Goal: Task Accomplishment & Management: Use online tool/utility

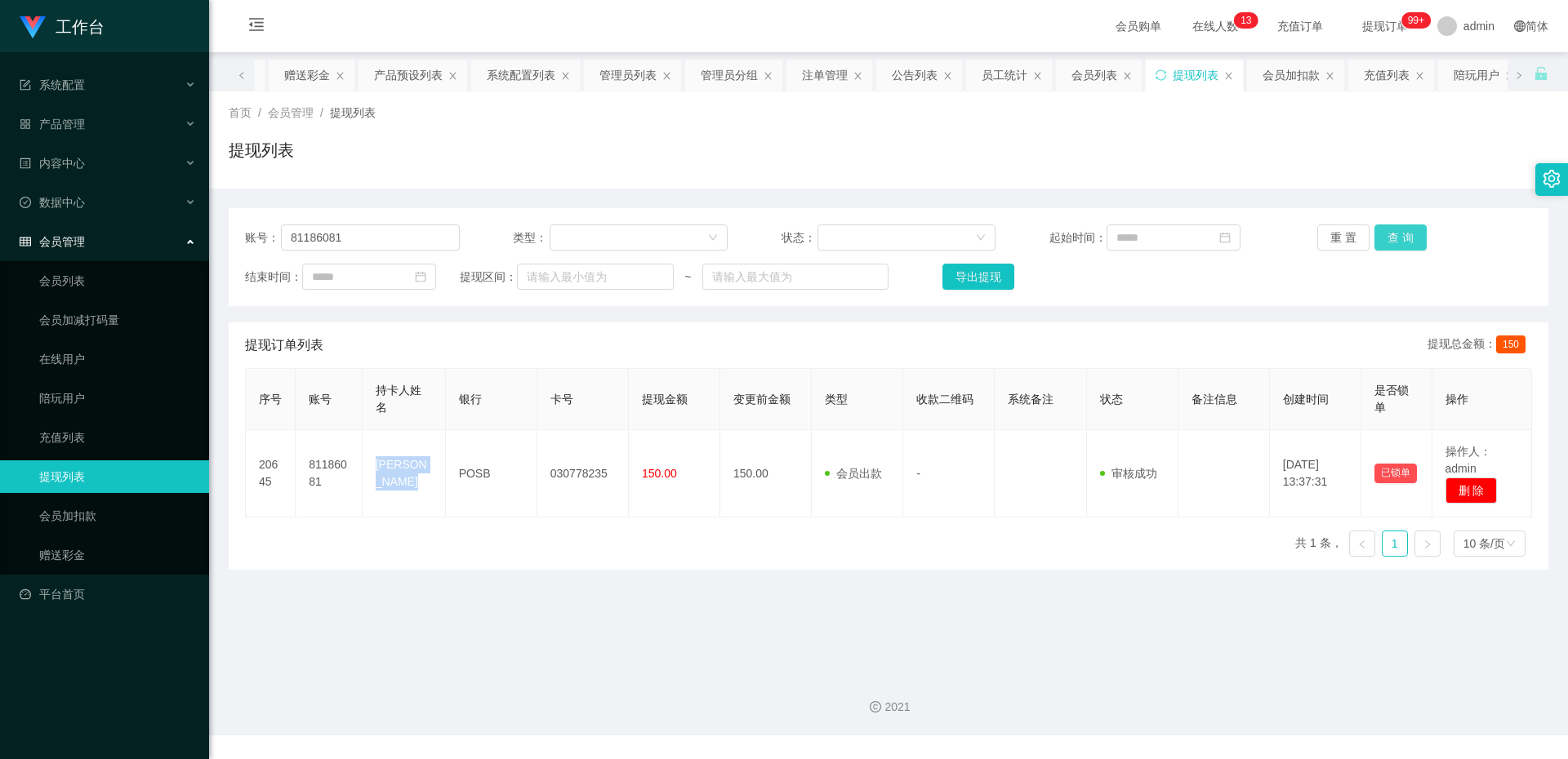
click at [1402, 246] on button "查 询" at bounding box center [1400, 237] width 52 height 26
click at [58, 551] on link "赠送彩金" at bounding box center [117, 554] width 157 height 33
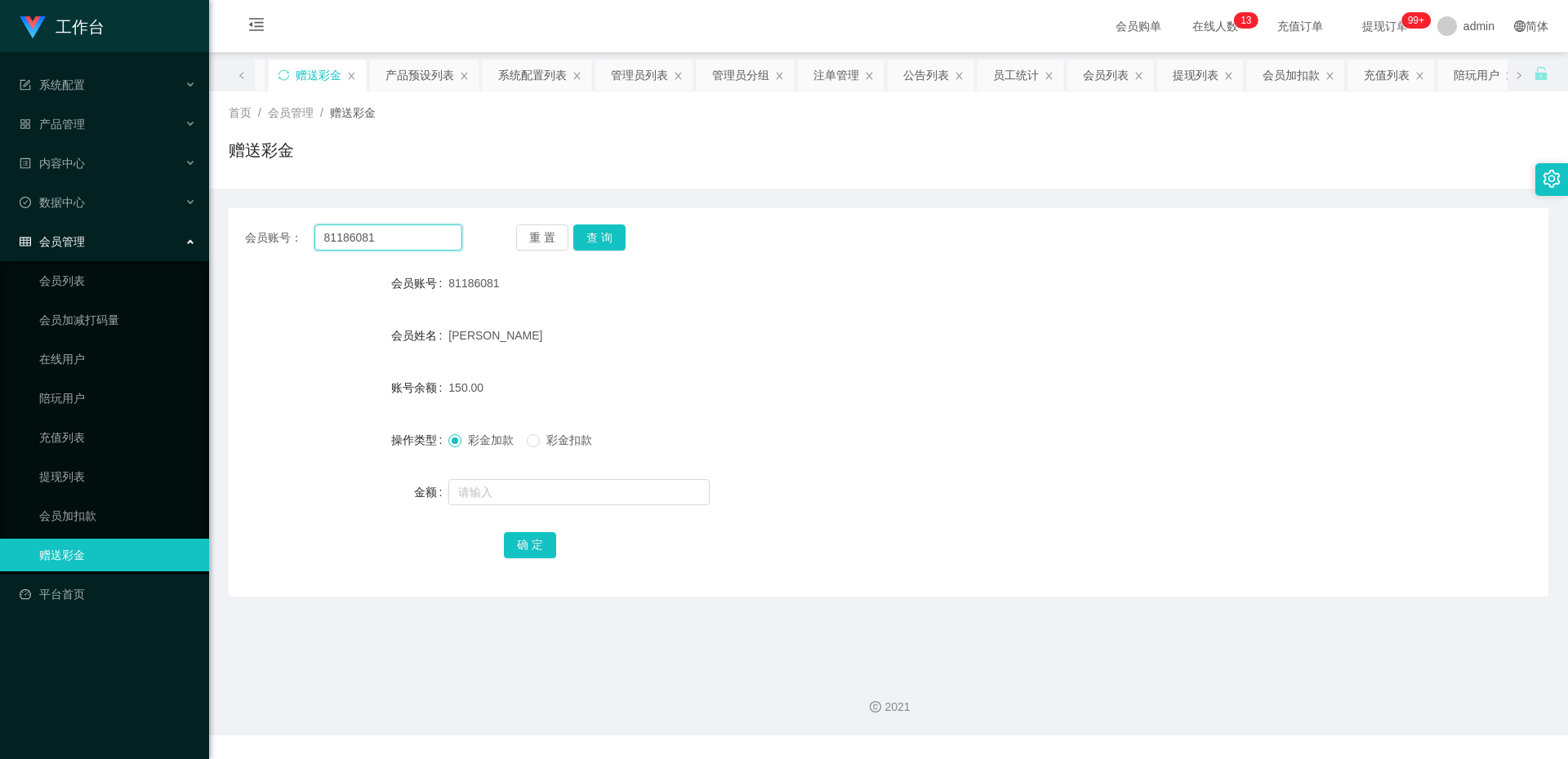
click at [404, 241] on input "81186081" at bounding box center [388, 237] width 148 height 26
click at [596, 227] on button "查 询" at bounding box center [599, 237] width 52 height 26
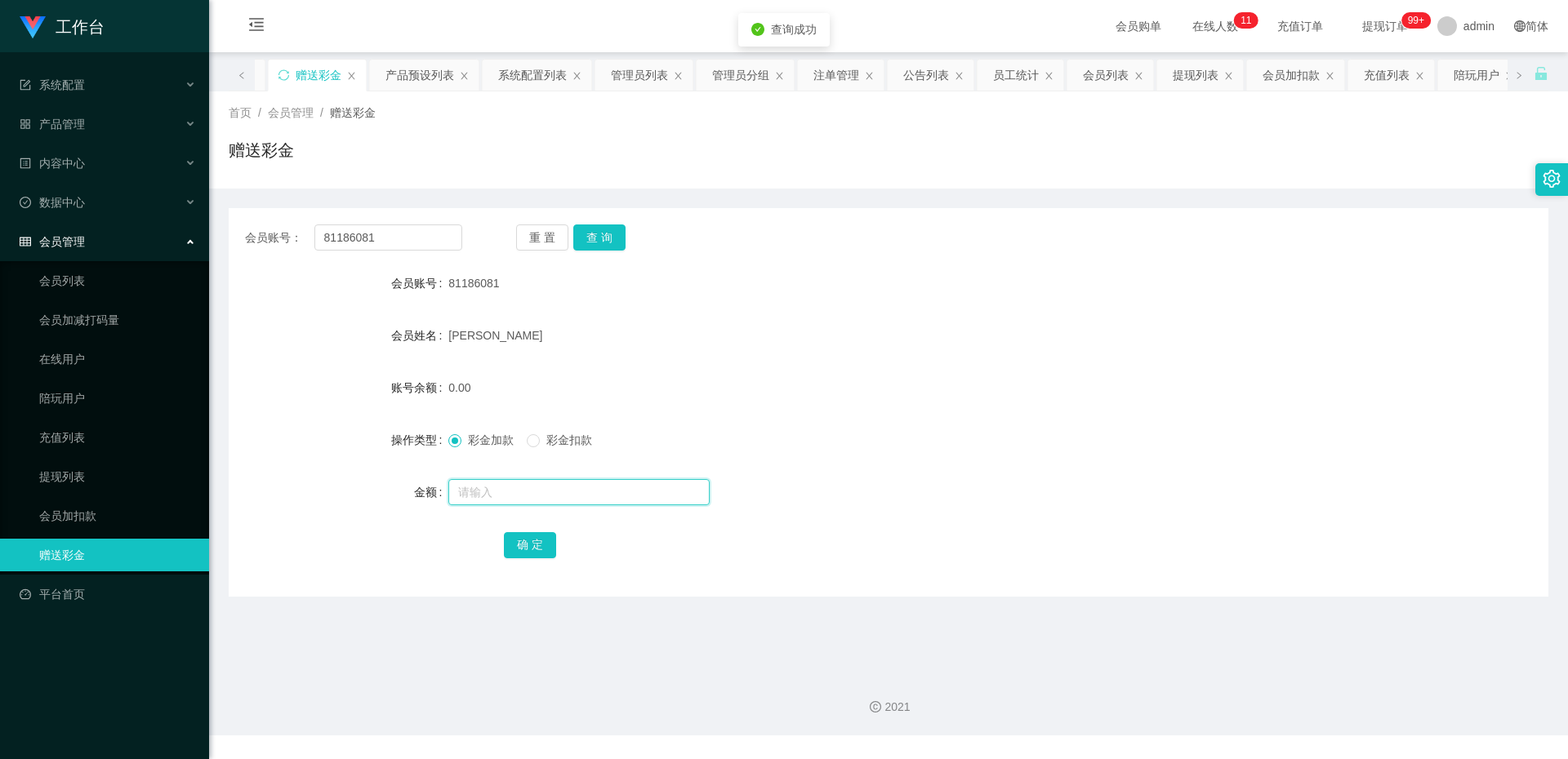
click at [527, 499] on input "text" at bounding box center [579, 492] width 261 height 26
type input "100"
click at [526, 536] on div "确 定" at bounding box center [890, 544] width 771 height 33
click at [526, 542] on button "确 定" at bounding box center [530, 545] width 52 height 26
click at [598, 235] on button "查 询" at bounding box center [599, 237] width 52 height 26
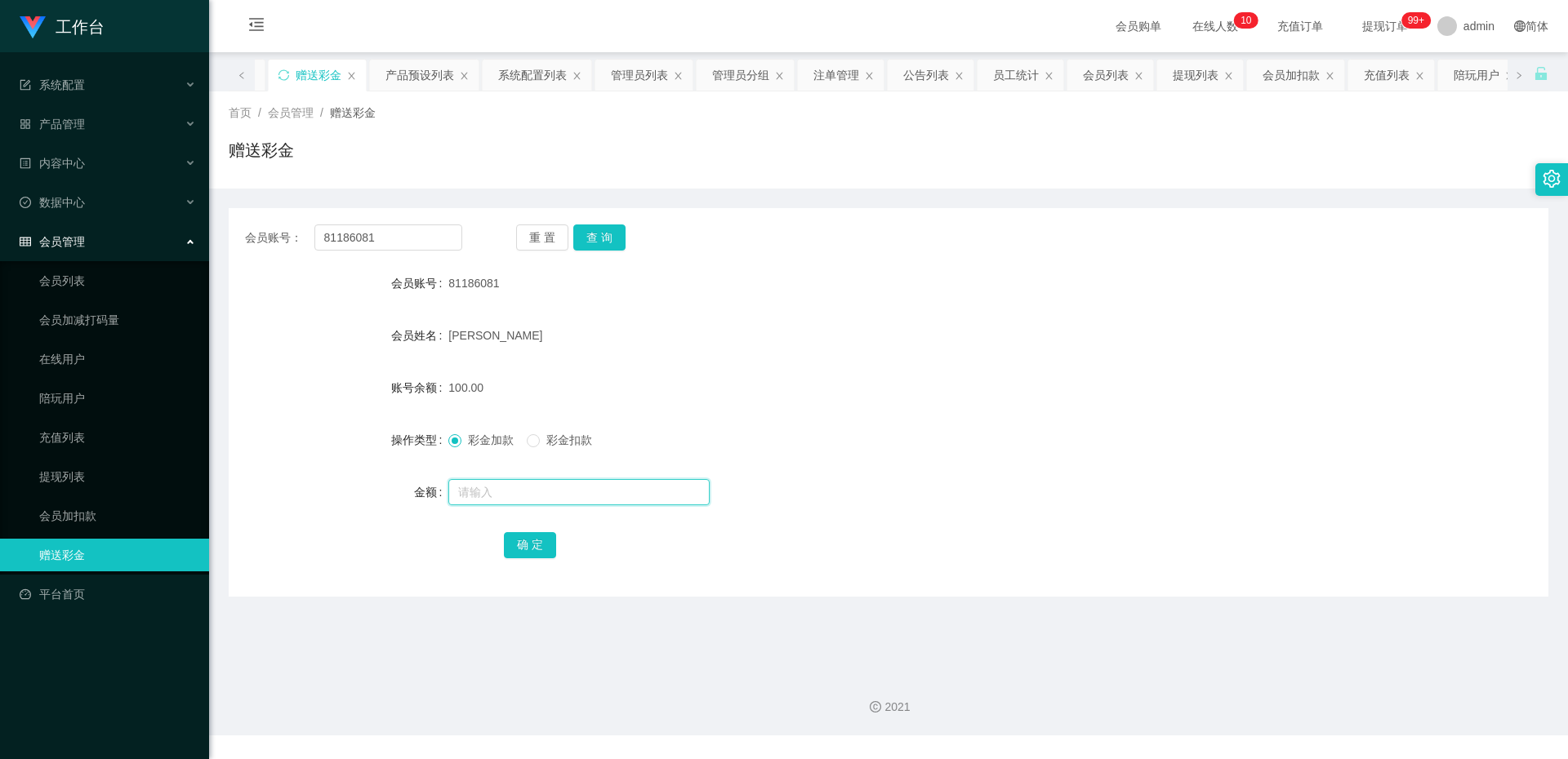
click at [489, 481] on input "text" at bounding box center [579, 492] width 261 height 26
type input "200"
click at [525, 541] on button "确 定" at bounding box center [530, 545] width 52 height 26
